Goal: Find specific page/section: Find specific page/section

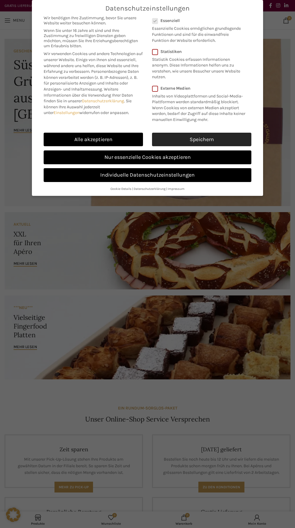
click at [230, 146] on link "Speichern" at bounding box center [201, 140] width 99 height 14
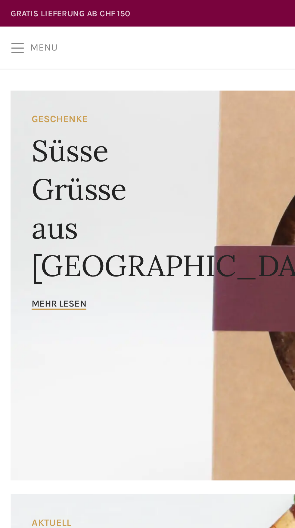
click at [8, 21] on span "Open mobile menu" at bounding box center [8, 20] width 6 height 6
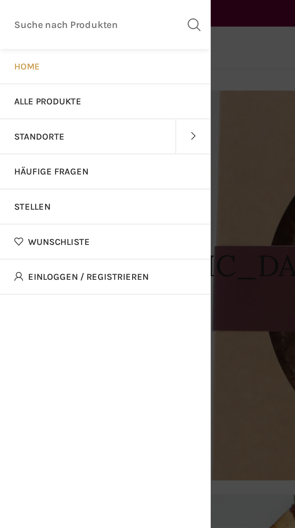
click at [83, 59] on span at bounding box center [82, 58] width 15 height 15
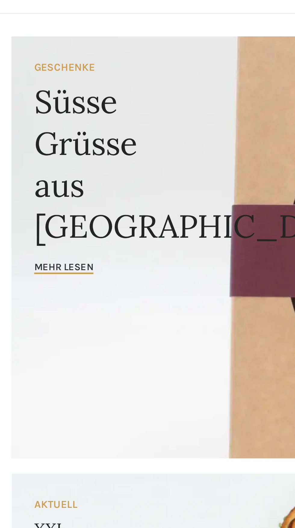
scroll to position [2, 0]
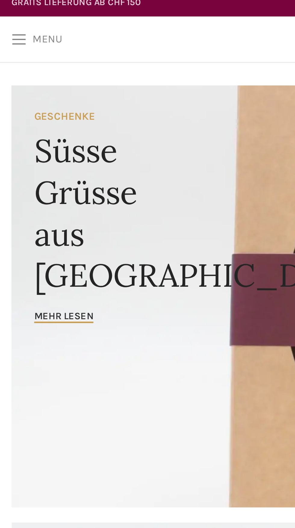
click at [8, 15] on link "Menu" at bounding box center [15, 19] width 26 height 12
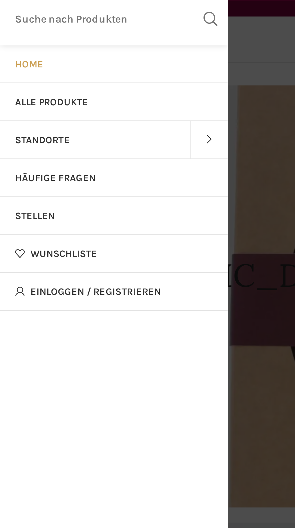
click at [66, 96] on link "Stellen" at bounding box center [45, 88] width 90 height 15
